Goal: Task Accomplishment & Management: Use online tool/utility

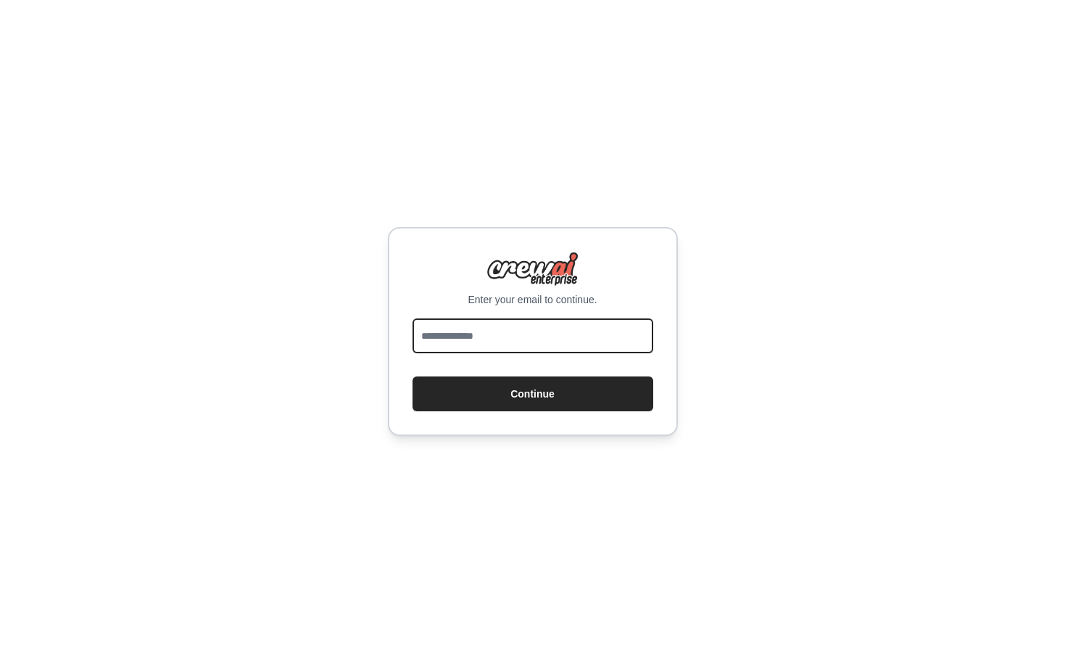
click at [514, 333] on input "email" at bounding box center [533, 335] width 241 height 35
type input "**********"
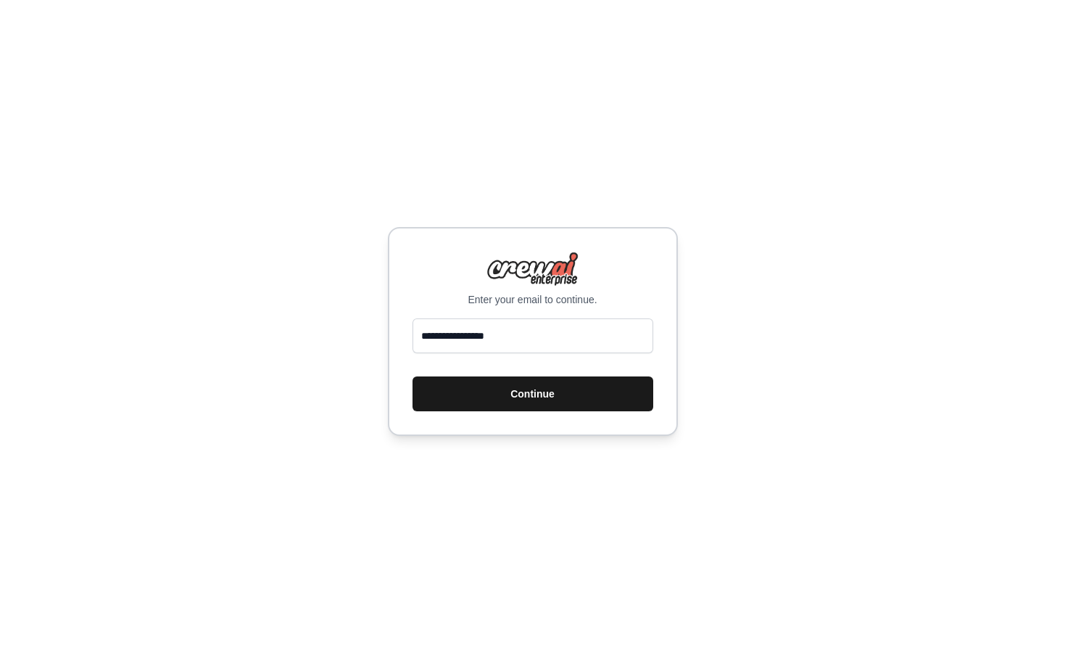
click at [538, 397] on button "Continue" at bounding box center [533, 393] width 241 height 35
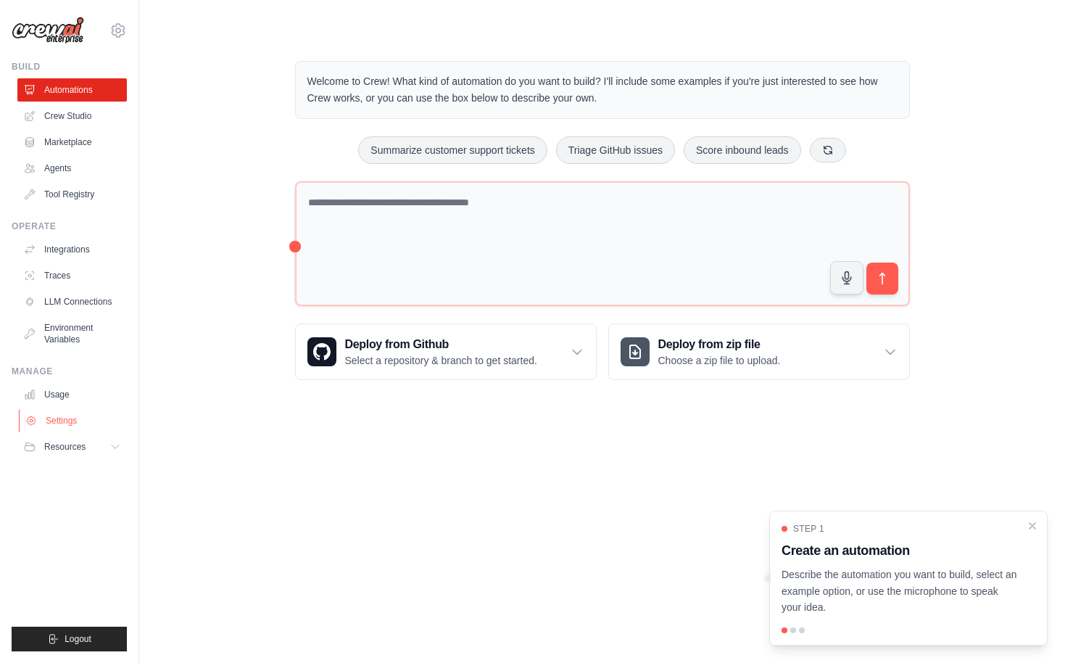
click at [36, 422] on icon at bounding box center [31, 420] width 9 height 9
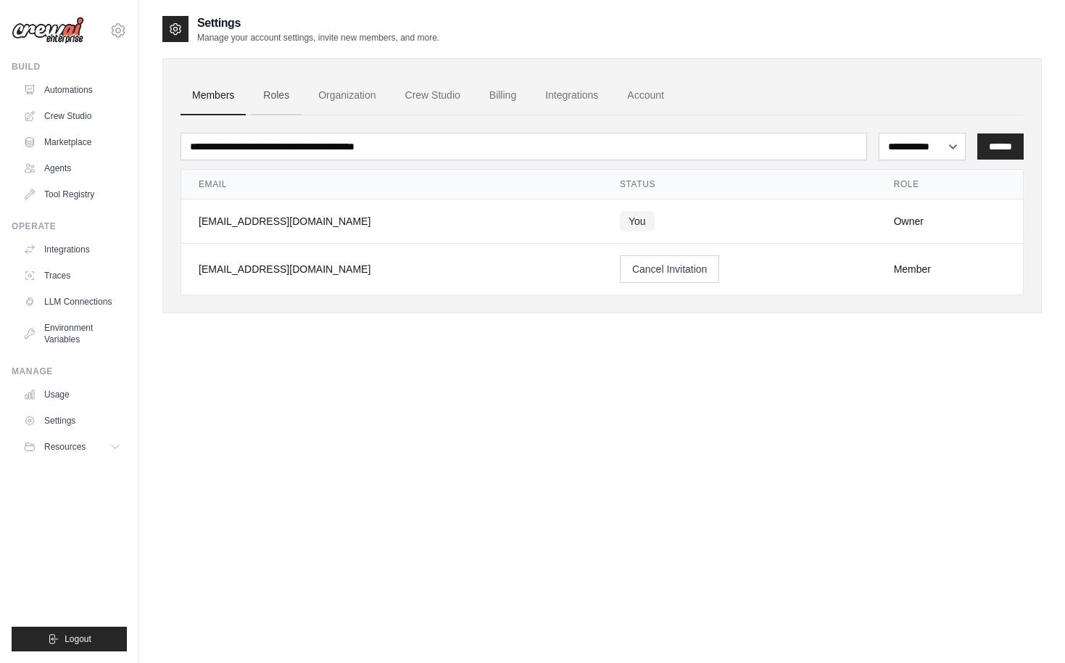
click at [284, 94] on link "Roles" at bounding box center [276, 95] width 49 height 39
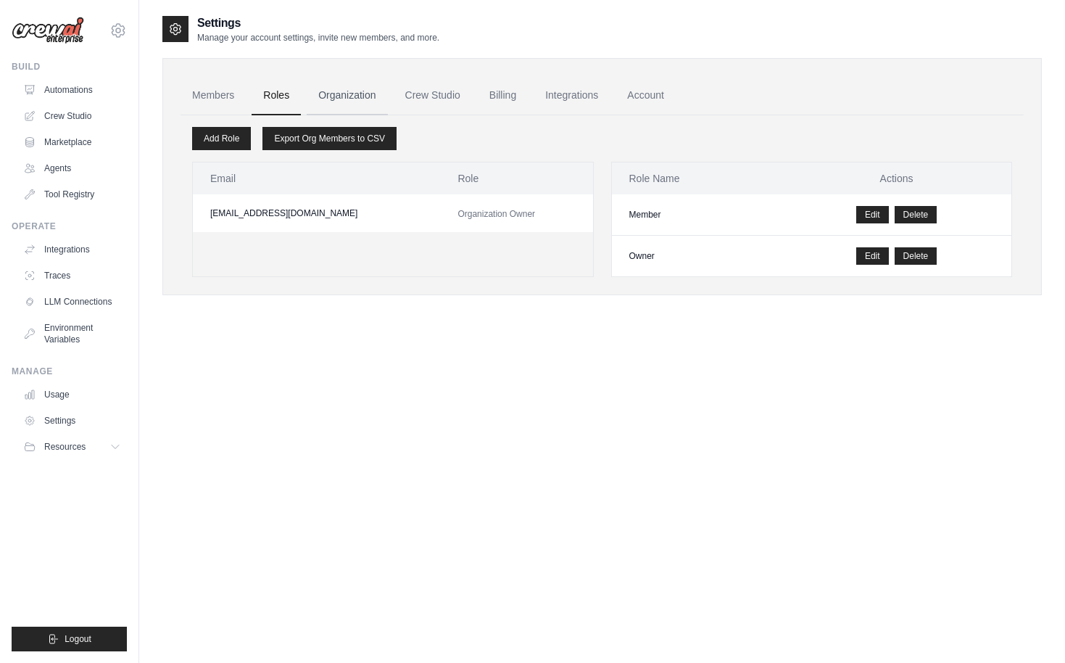
click at [339, 96] on link "Organization" at bounding box center [347, 95] width 81 height 39
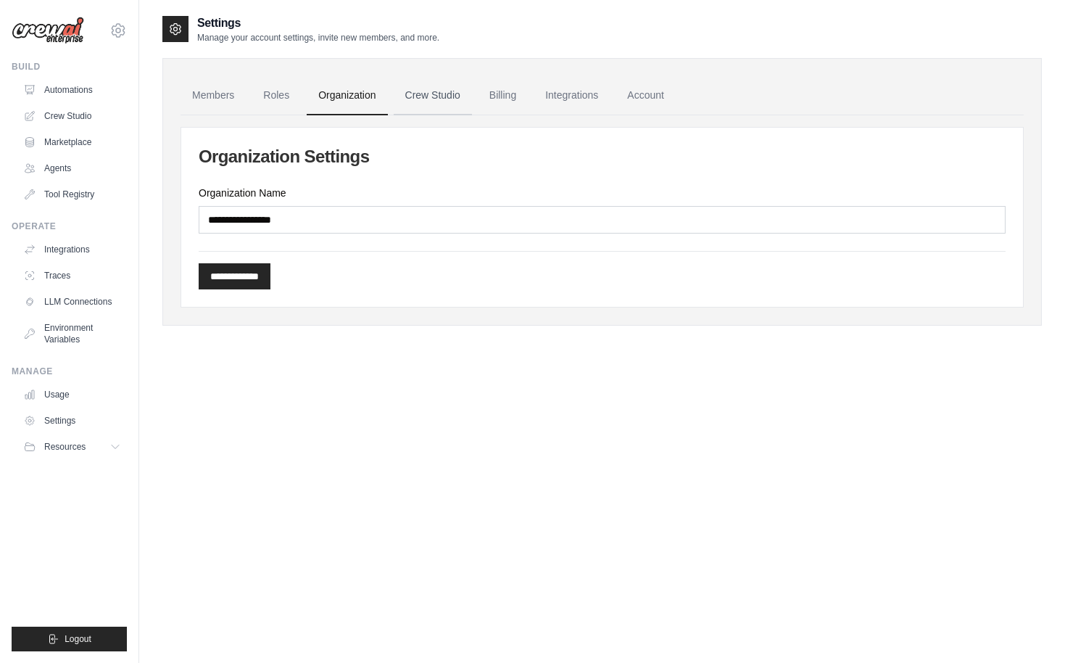
click at [421, 98] on link "Crew Studio" at bounding box center [433, 95] width 78 height 39
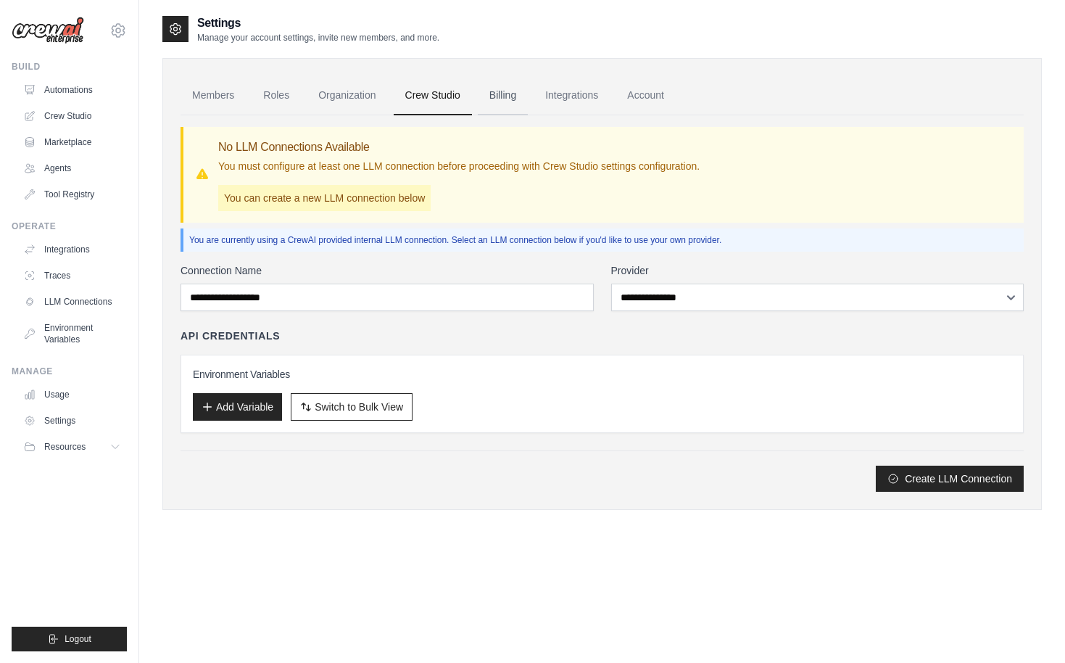
click at [500, 99] on link "Billing" at bounding box center [503, 95] width 50 height 39
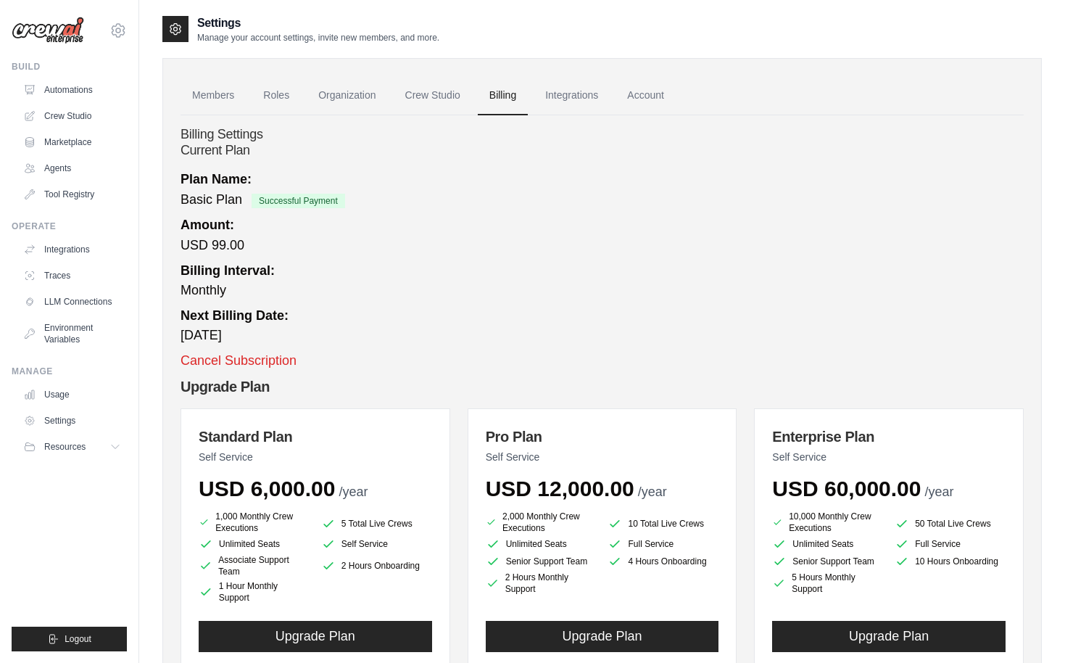
click at [562, 99] on link "Integrations" at bounding box center [572, 95] width 76 height 39
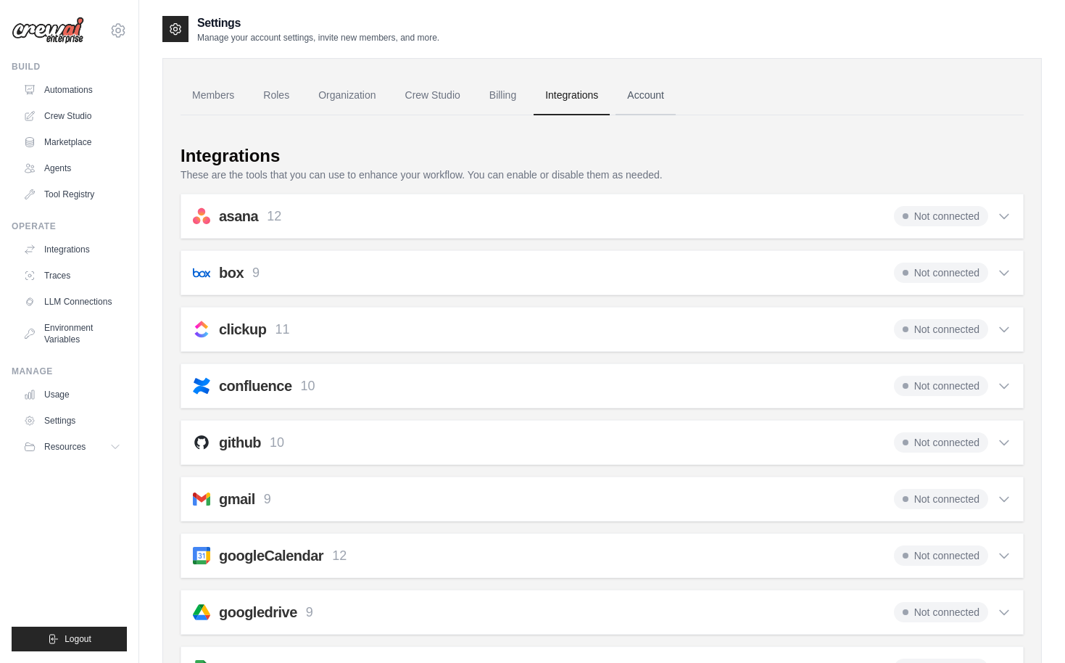
click at [650, 94] on link "Account" at bounding box center [646, 95] width 60 height 39
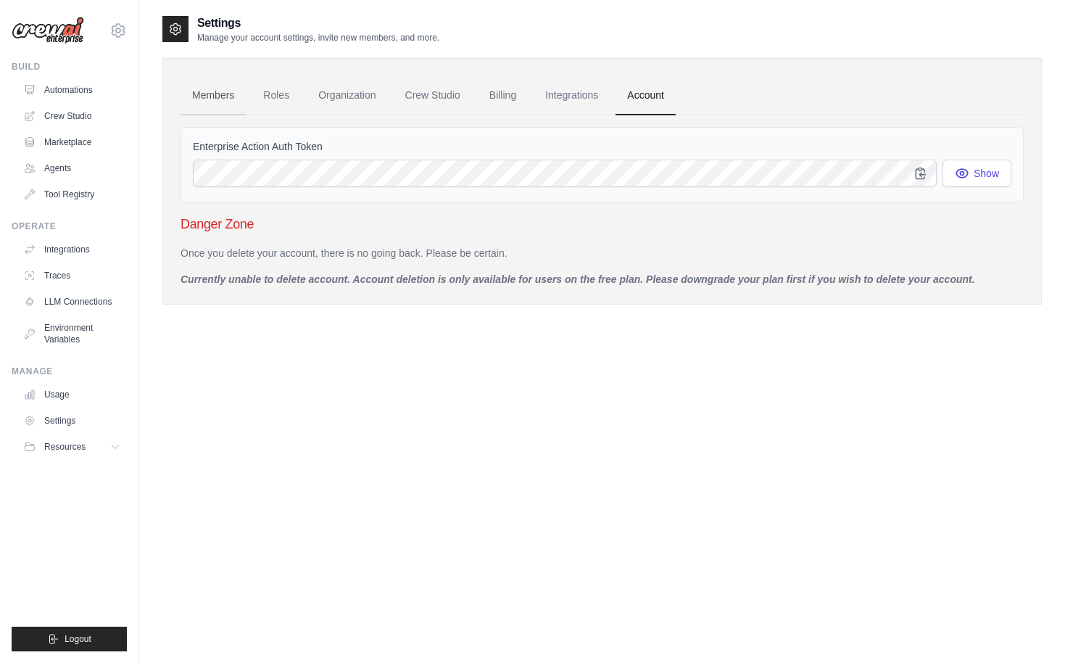
click at [222, 100] on link "Members" at bounding box center [213, 95] width 65 height 39
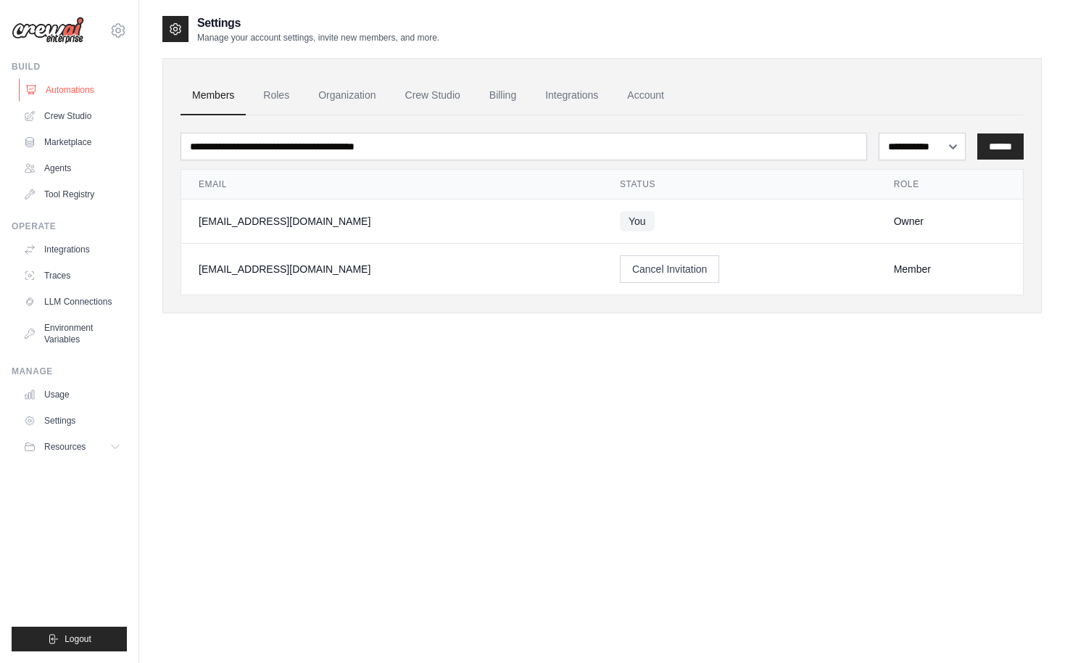
click at [73, 88] on link "Automations" at bounding box center [74, 89] width 110 height 23
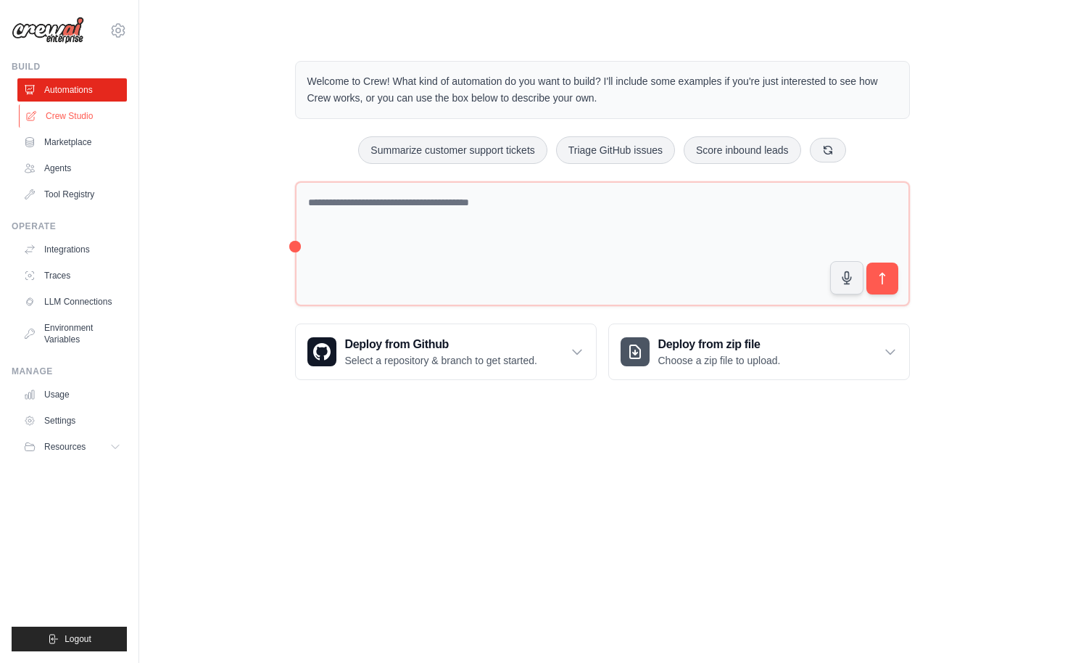
click at [70, 115] on link "Crew Studio" at bounding box center [74, 115] width 110 height 23
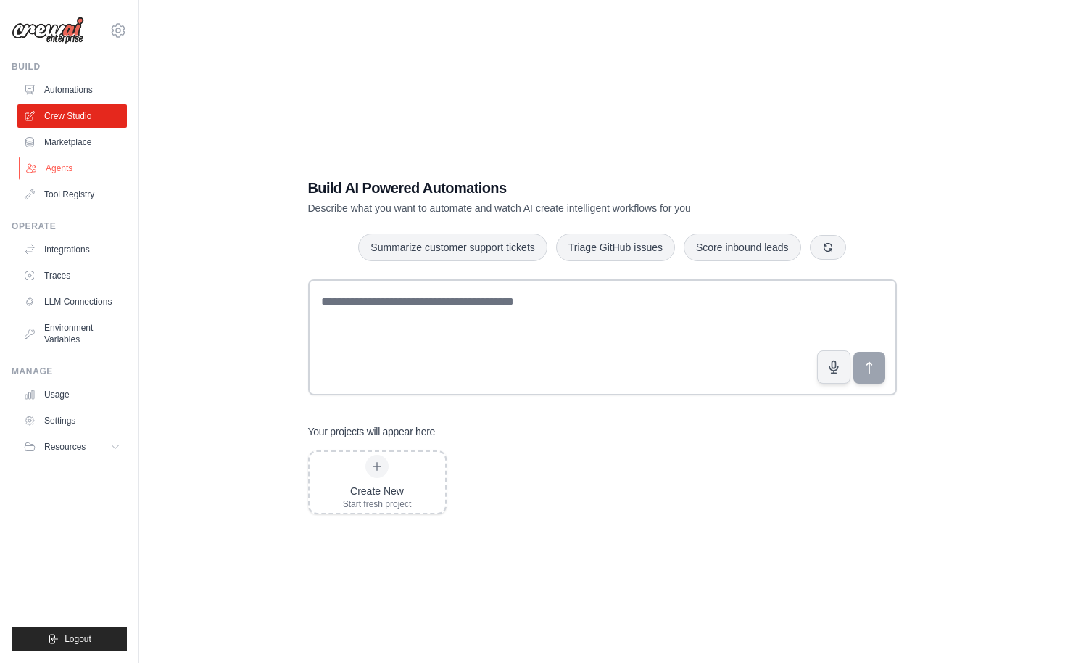
click at [65, 168] on link "Agents" at bounding box center [74, 168] width 110 height 23
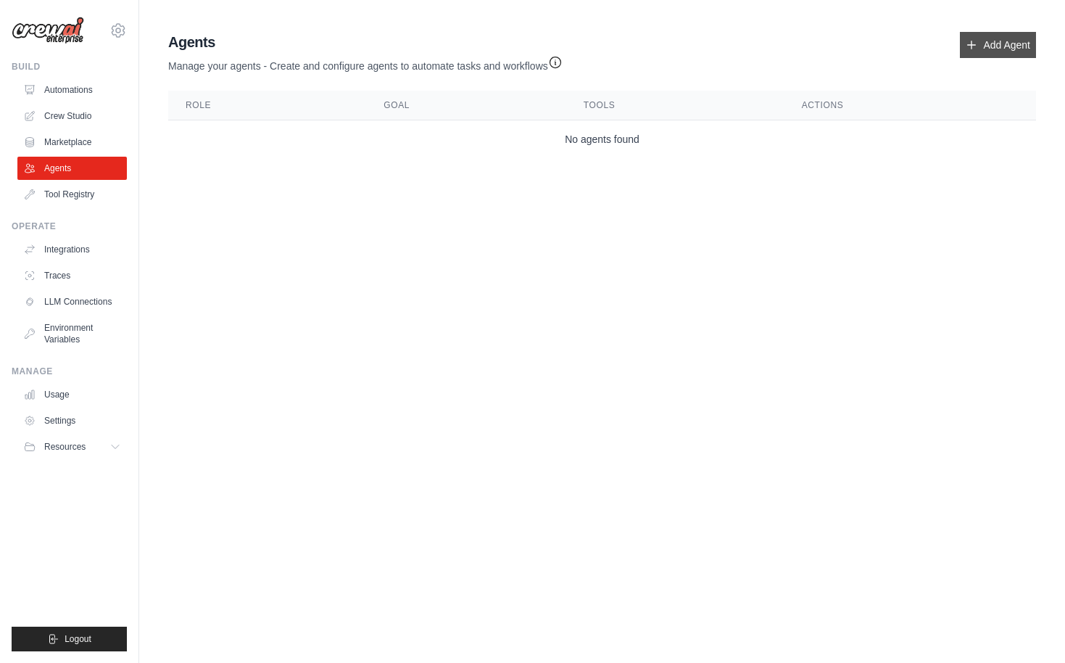
click at [1020, 45] on link "Add Agent" at bounding box center [998, 45] width 76 height 26
click at [997, 52] on link "Add Agent" at bounding box center [998, 45] width 76 height 26
